Goal: Task Accomplishment & Management: Manage account settings

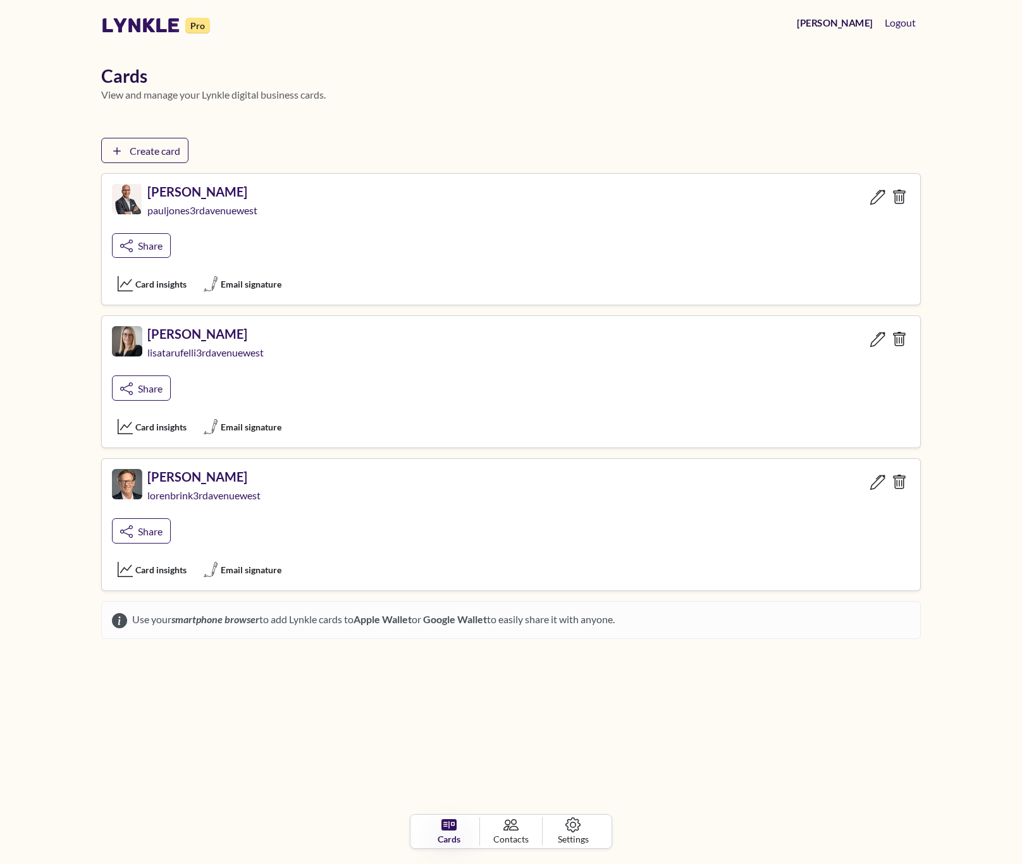
click at [862, 27] on link "[PERSON_NAME]" at bounding box center [834, 23] width 85 height 24
click at [904, 342] on icon at bounding box center [899, 340] width 16 height 16
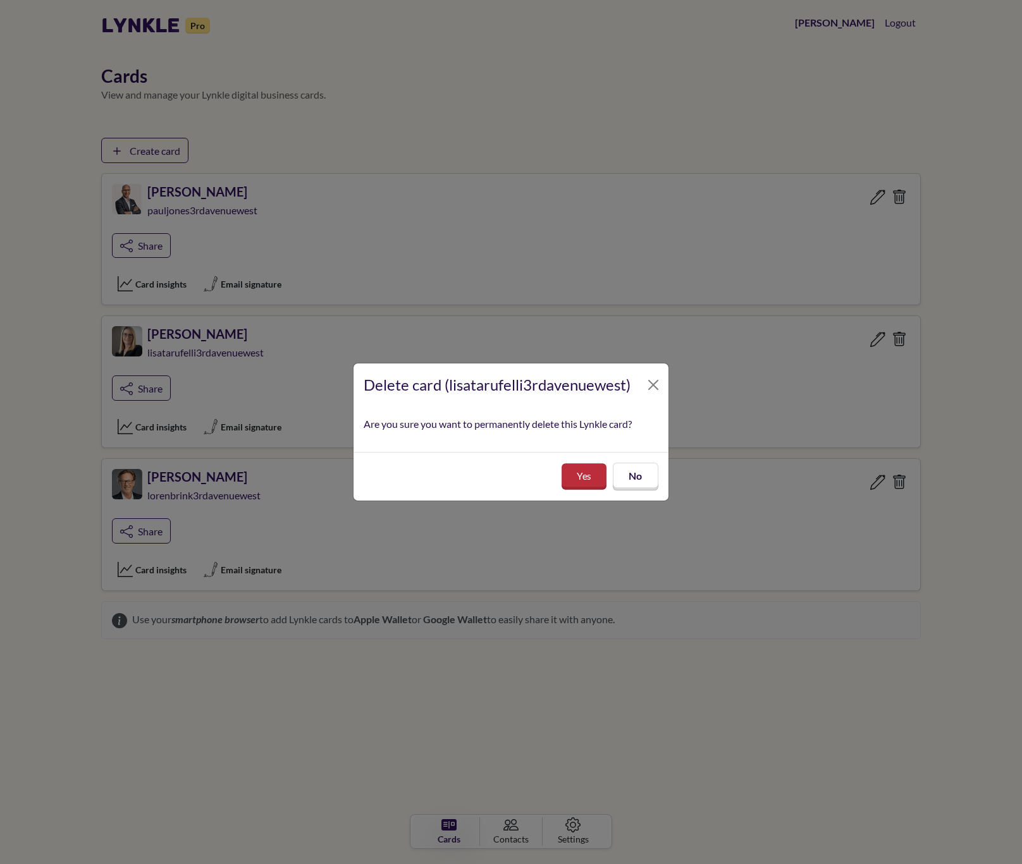
click at [567, 477] on button "Yes" at bounding box center [583, 476] width 45 height 26
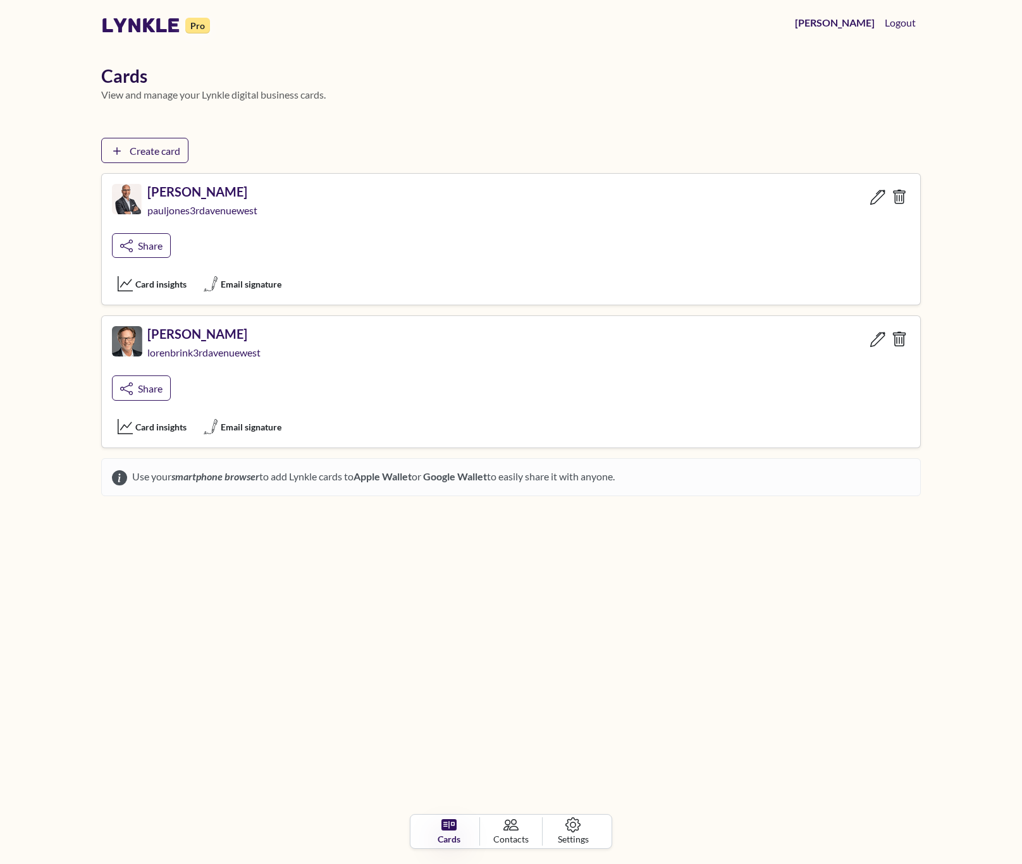
click at [905, 346] on icon at bounding box center [899, 340] width 16 height 16
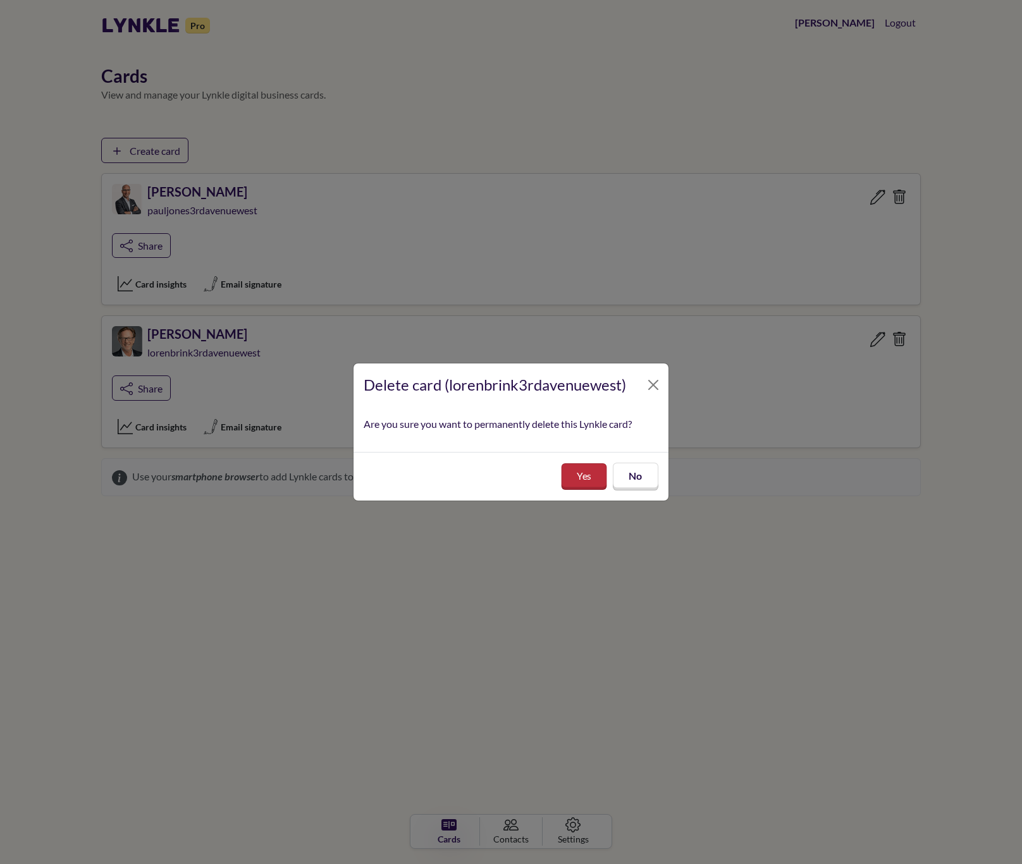
click at [604, 463] on button "Yes" at bounding box center [584, 476] width 46 height 27
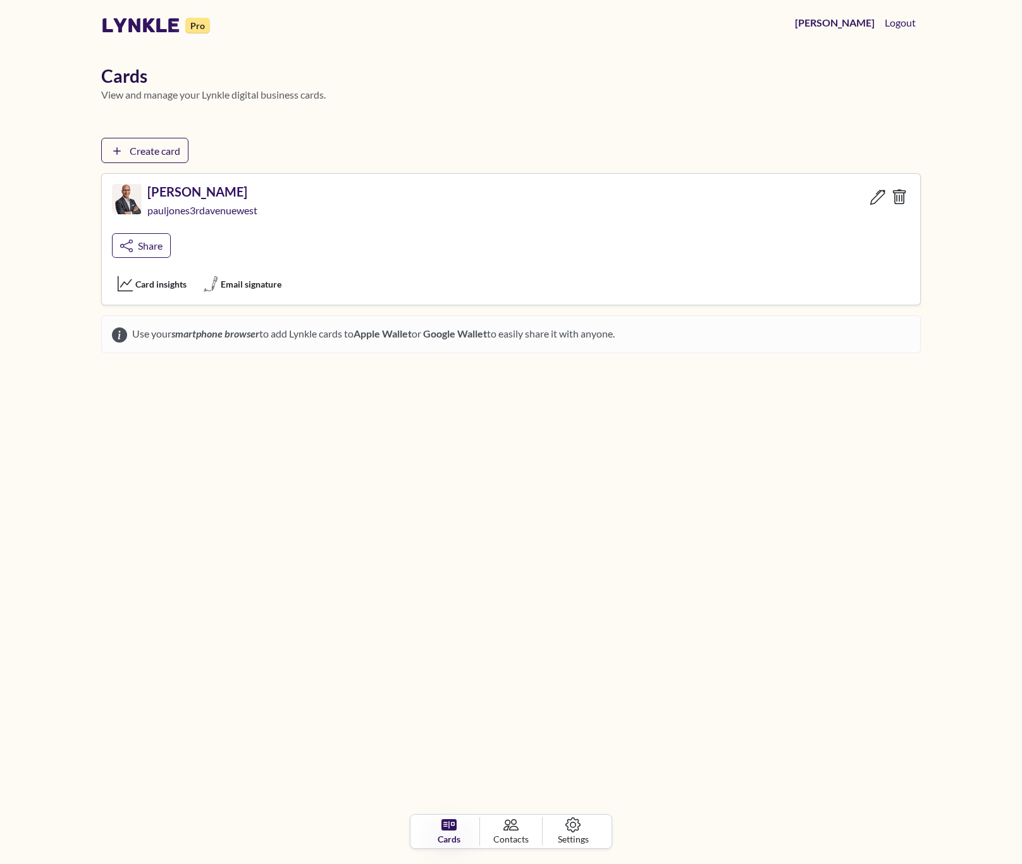
click at [897, 199] on icon at bounding box center [899, 197] width 16 height 16
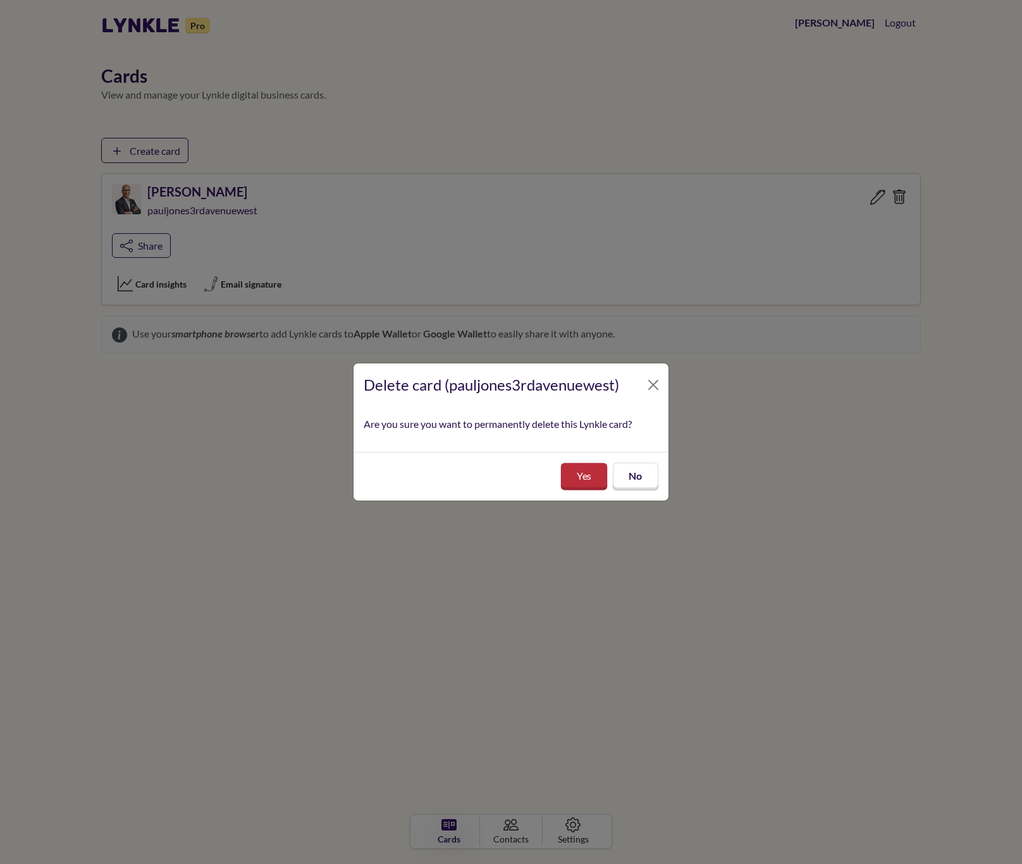
click at [582, 481] on button "Yes" at bounding box center [583, 476] width 47 height 27
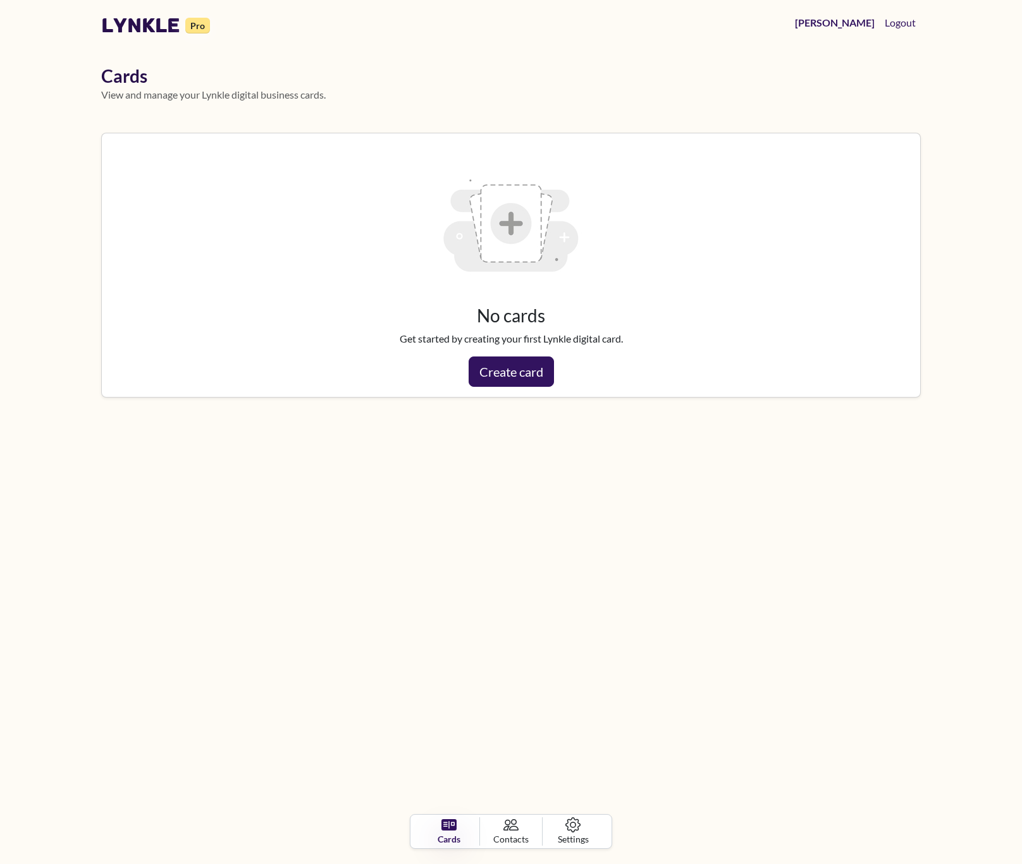
click at [132, 27] on link "lynkle" at bounding box center [140, 25] width 79 height 24
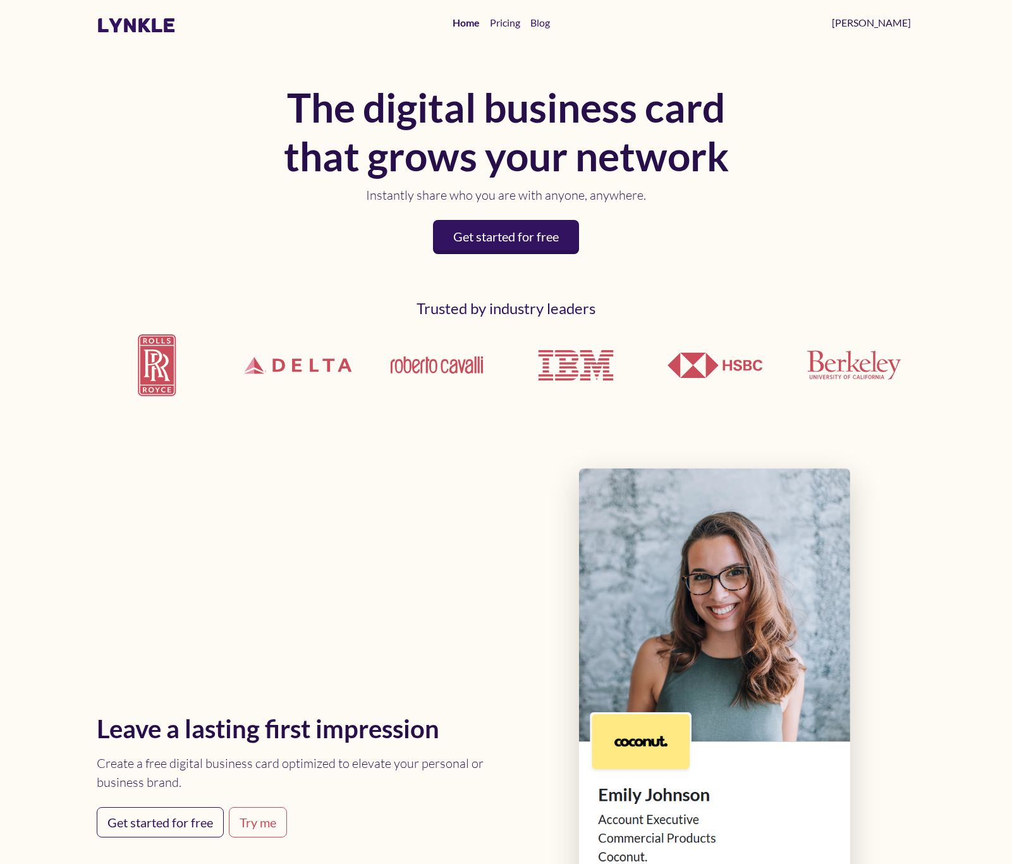
click at [900, 27] on link "[PERSON_NAME]" at bounding box center [871, 22] width 89 height 25
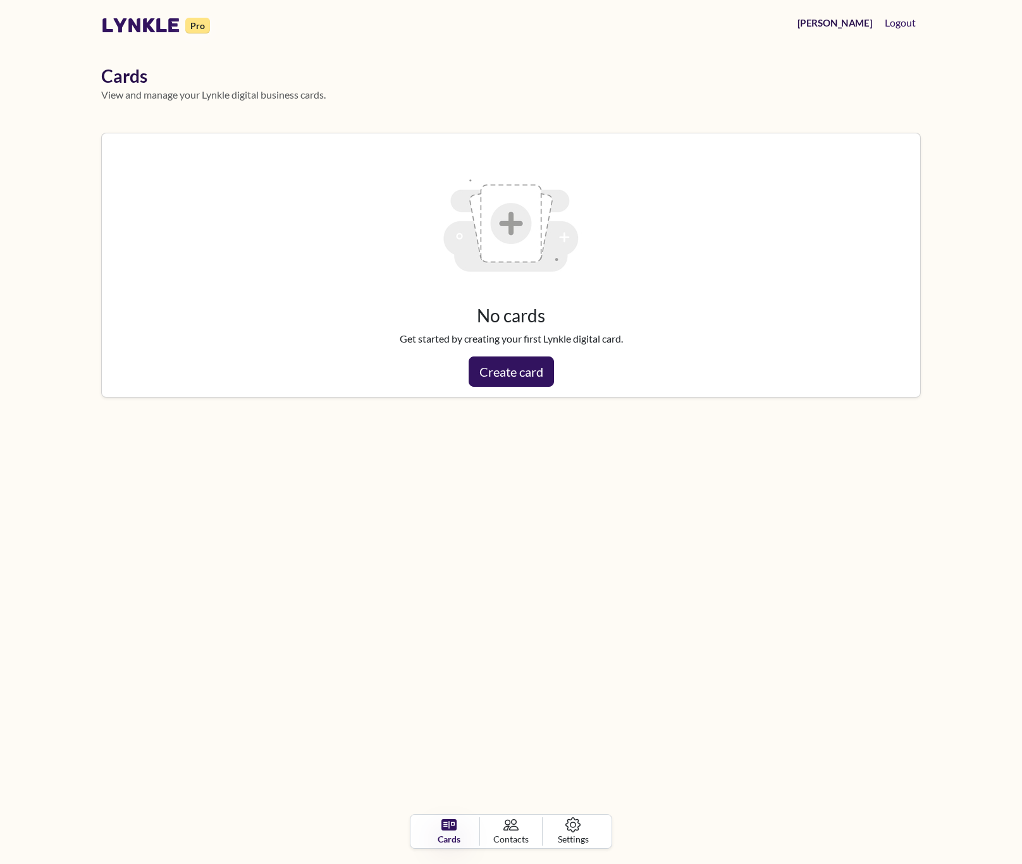
click at [858, 24] on link "[PERSON_NAME]" at bounding box center [834, 23] width 85 height 24
click at [584, 834] on span "Settings" at bounding box center [573, 839] width 31 height 13
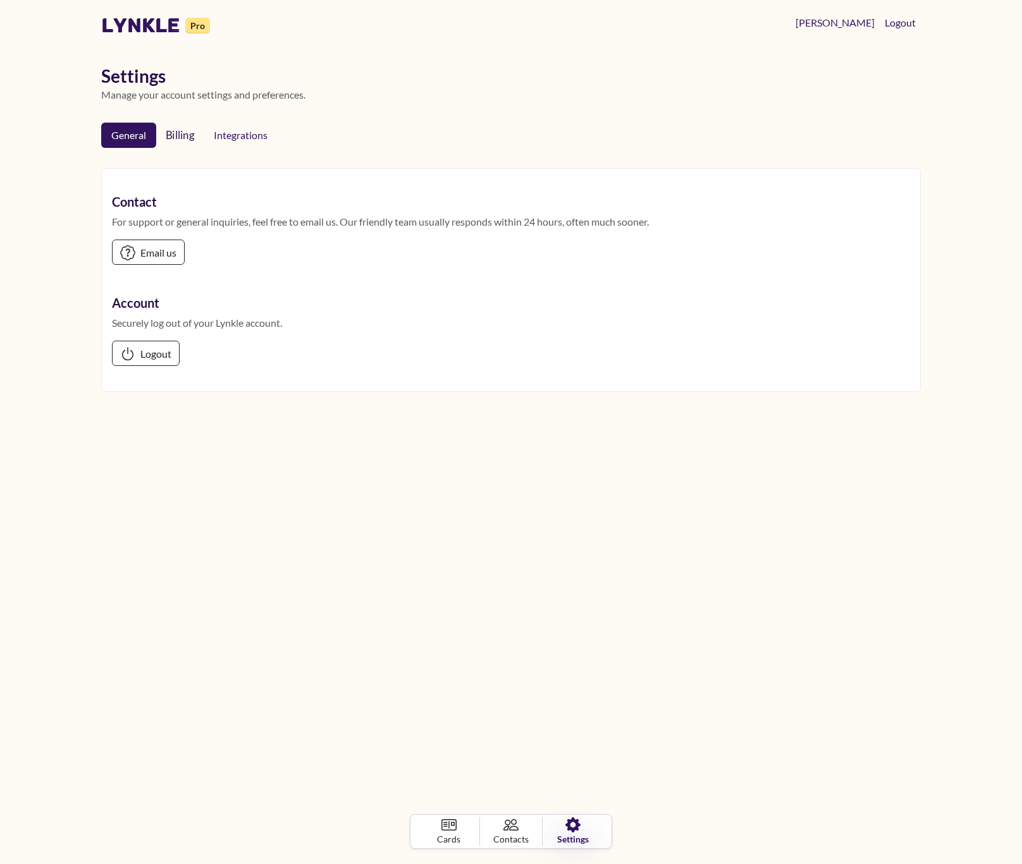
click at [183, 131] on link "Billing" at bounding box center [180, 135] width 50 height 27
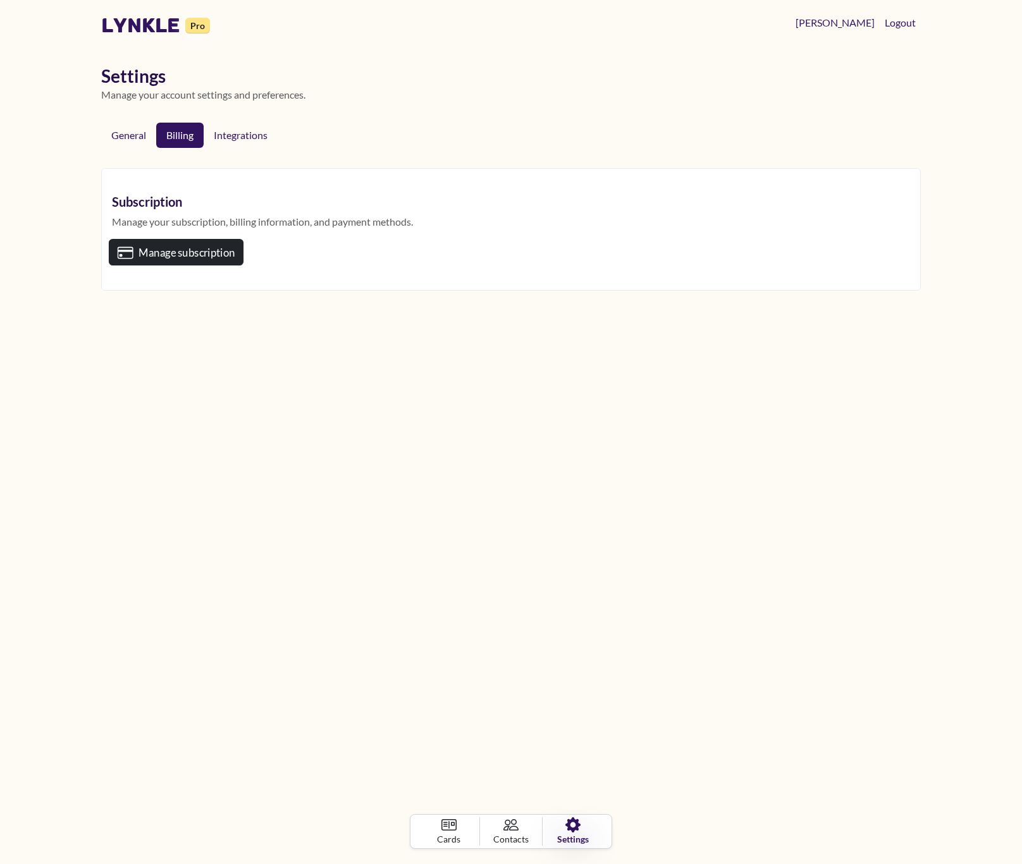
click at [171, 245] on button "Manage subscription" at bounding box center [176, 252] width 135 height 27
